Goal: Information Seeking & Learning: Understand process/instructions

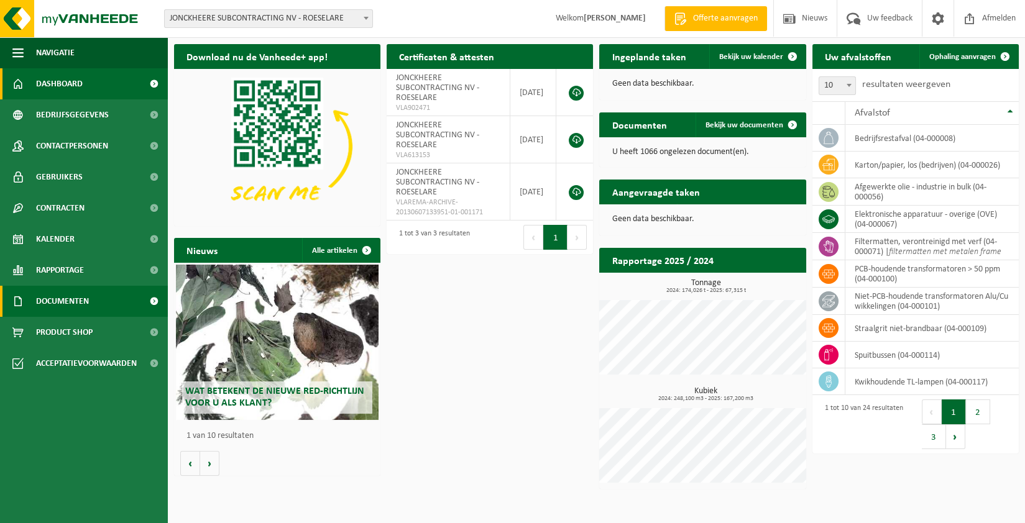
click at [87, 300] on span "Documenten" at bounding box center [62, 301] width 53 height 31
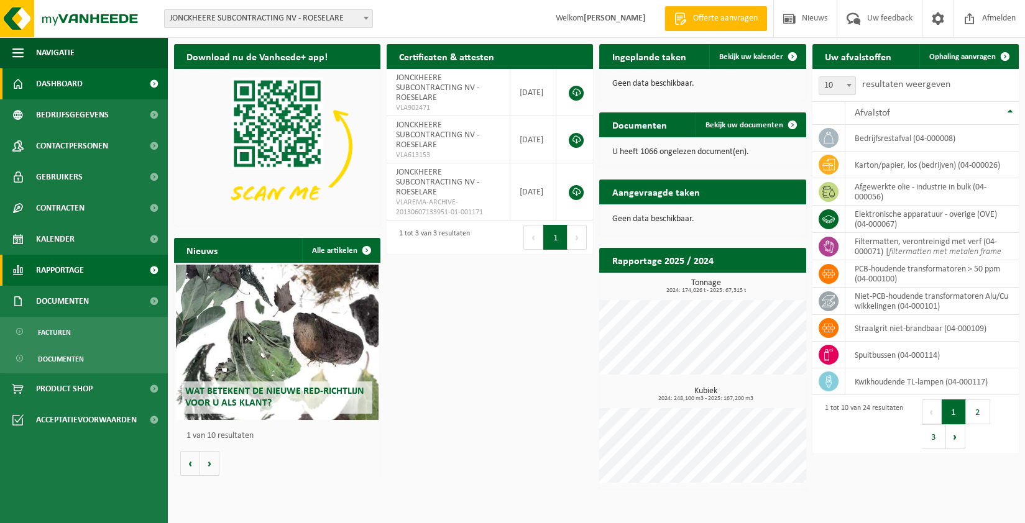
click at [78, 260] on span "Rapportage" at bounding box center [60, 270] width 48 height 31
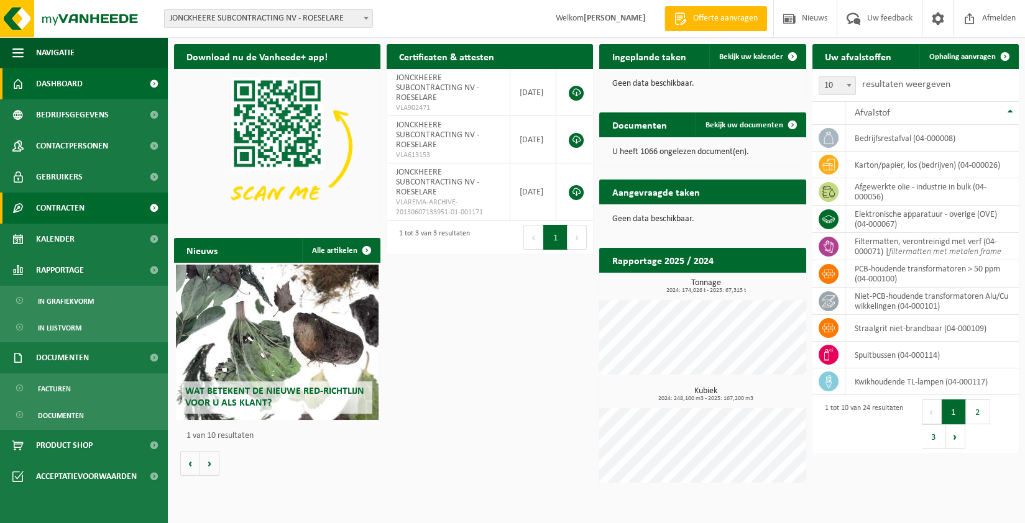
click at [75, 196] on span "Contracten" at bounding box center [60, 208] width 48 height 31
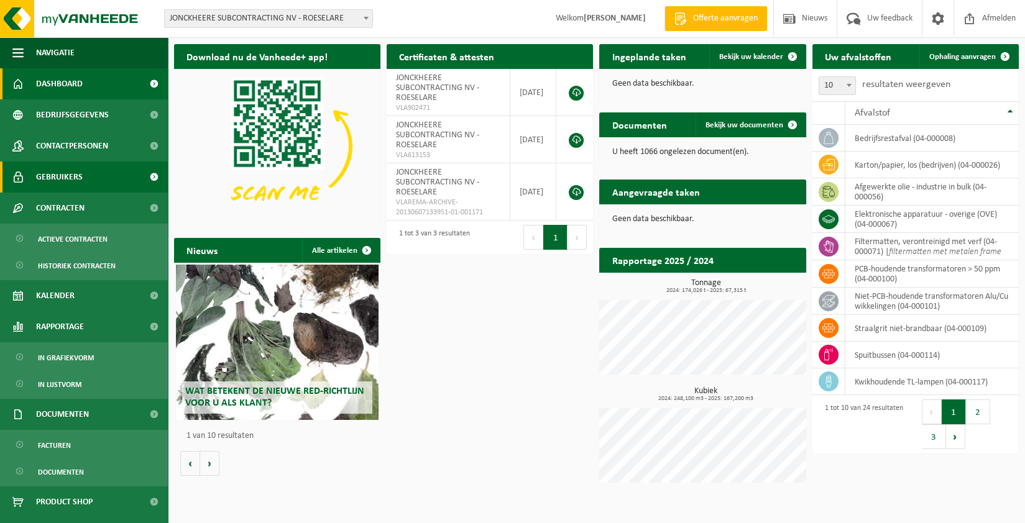
click at [74, 177] on span "Gebruikers" at bounding box center [59, 177] width 47 height 31
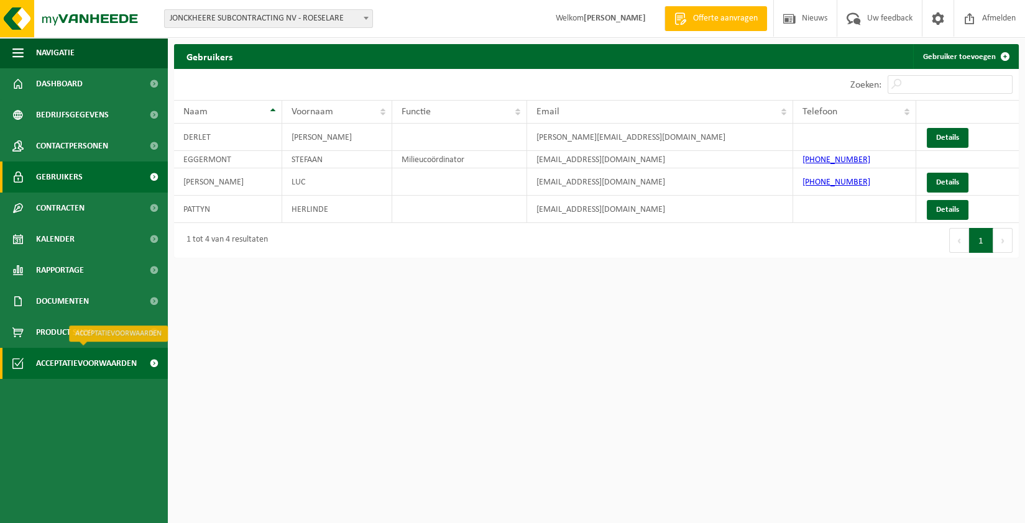
click at [74, 357] on span "Acceptatievoorwaarden" at bounding box center [86, 363] width 101 height 31
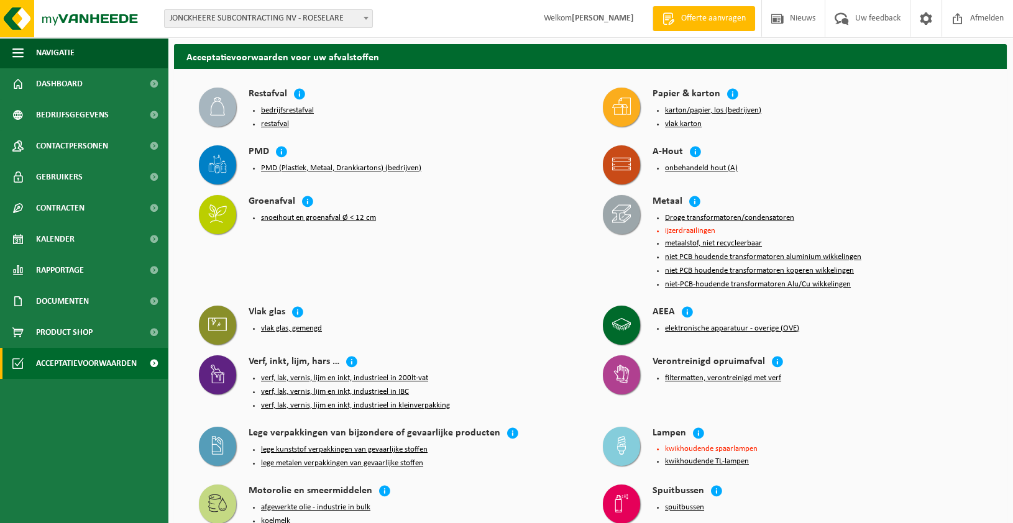
click at [298, 167] on button "PMD (Plastiek, Metaal, Drankkartons) (bedrijven)" at bounding box center [341, 169] width 160 height 10
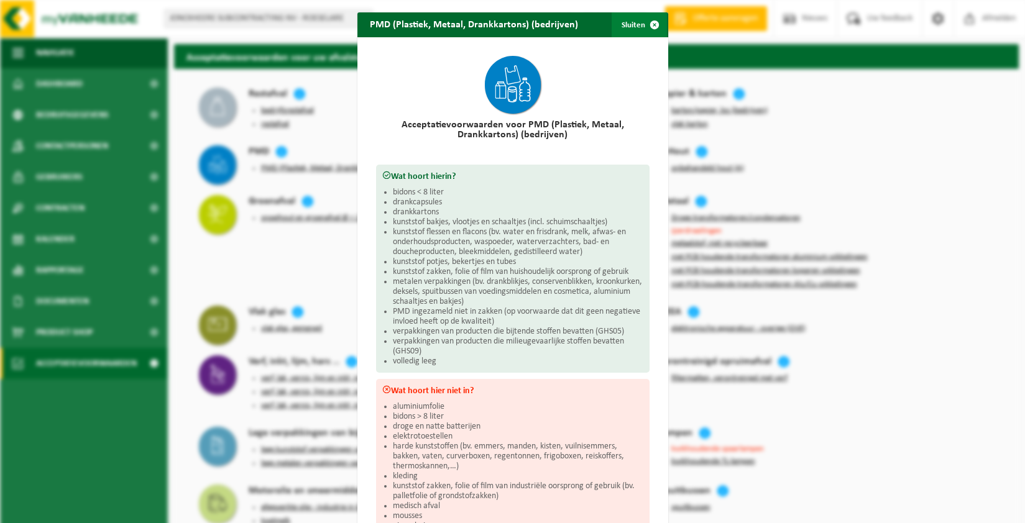
click at [642, 25] on span "button" at bounding box center [654, 24] width 25 height 25
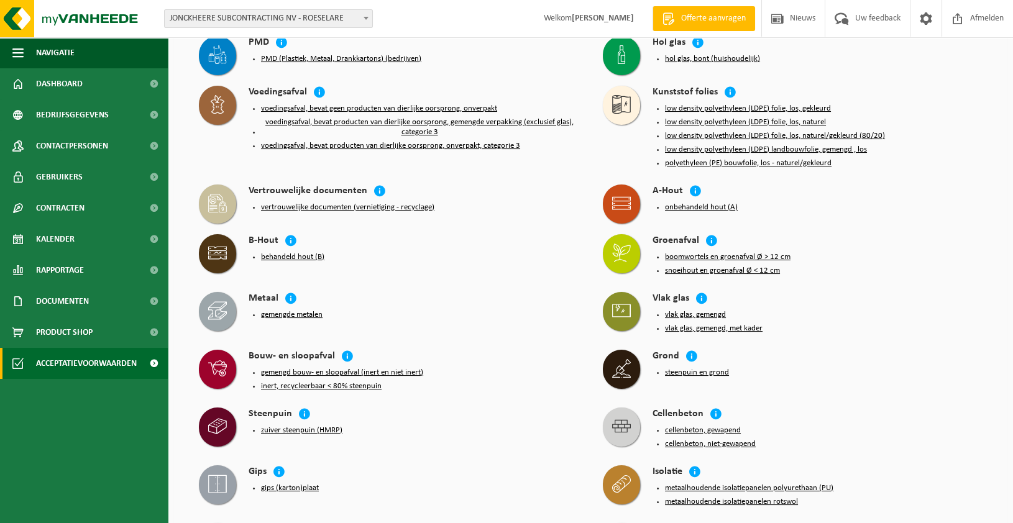
scroll to position [699, 0]
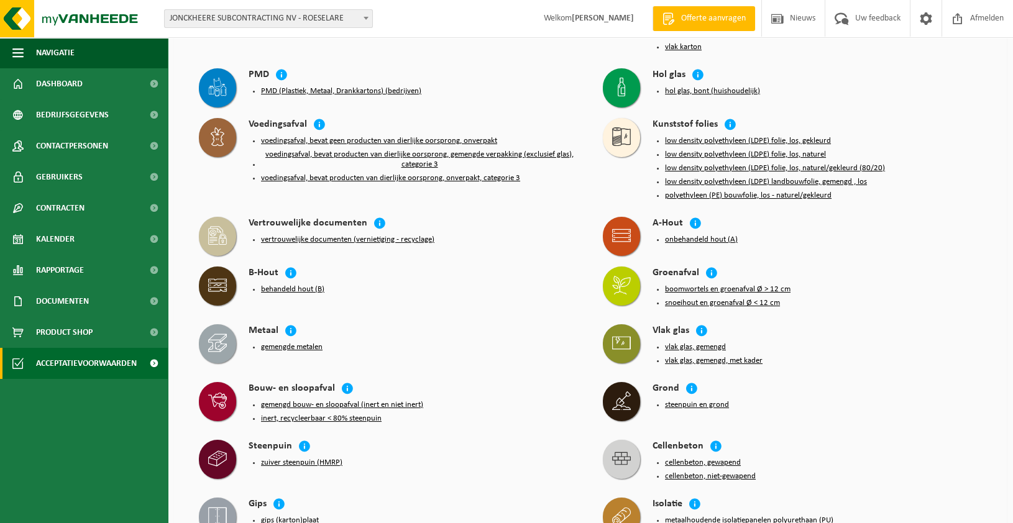
click at [260, 112] on div "Voedingsafval voedingsafval, bevat geen producten van dierlijke oorsprong, onve…" at bounding box center [389, 152] width 392 height 81
